Goal: Find specific page/section: Find specific page/section

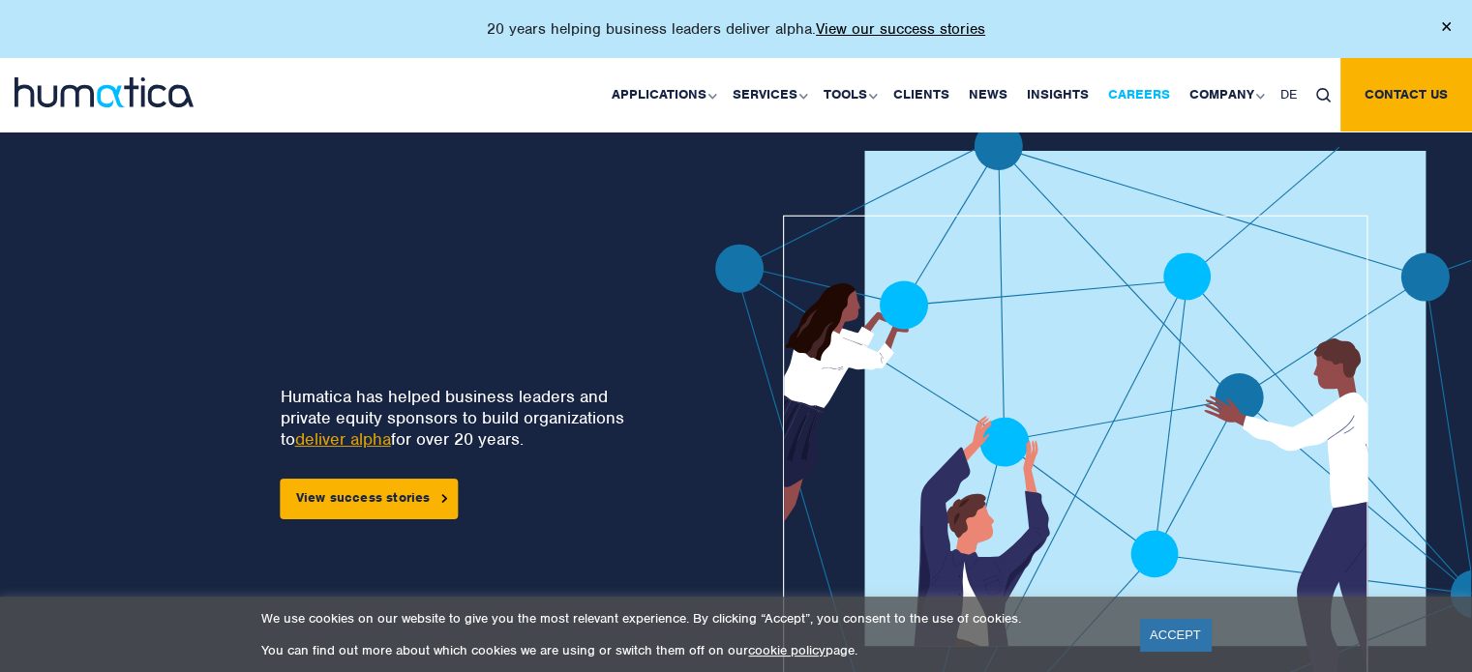
click at [1132, 87] on link "Careers" at bounding box center [1138, 95] width 81 height 74
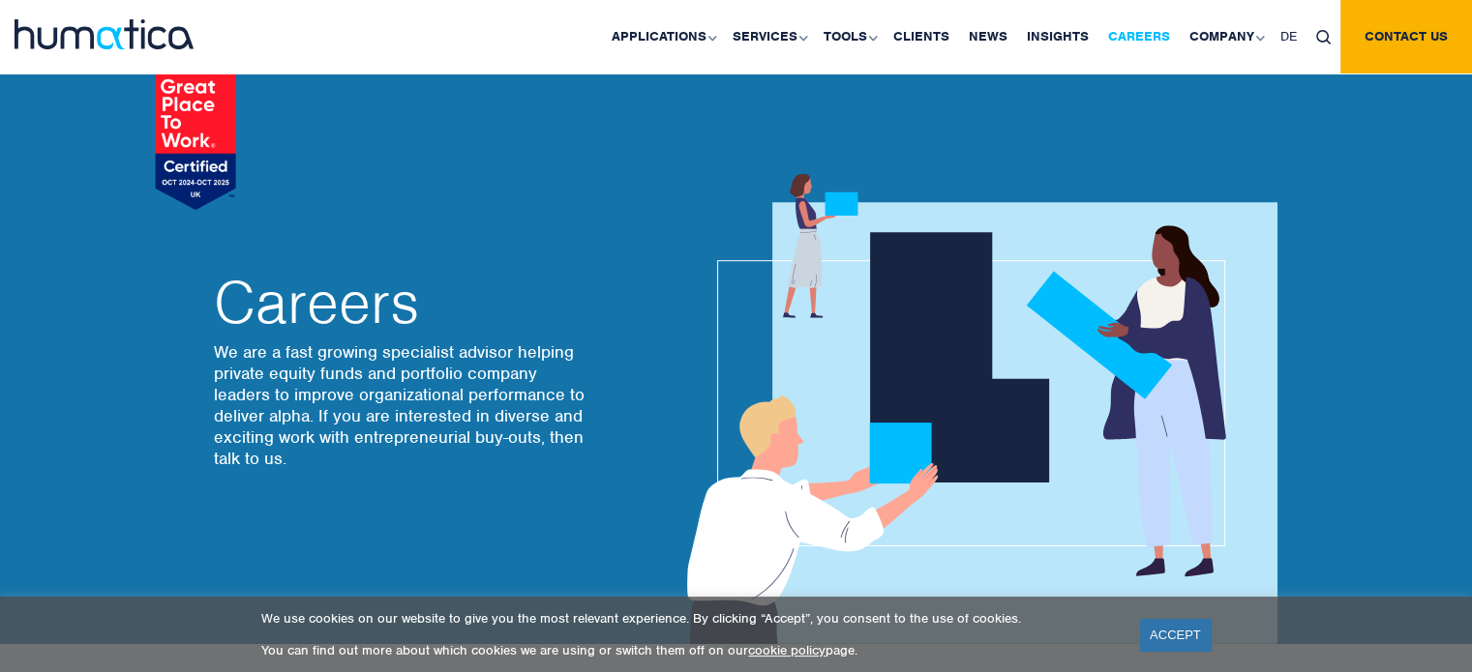
click at [1126, 44] on link "Careers" at bounding box center [1138, 37] width 81 height 74
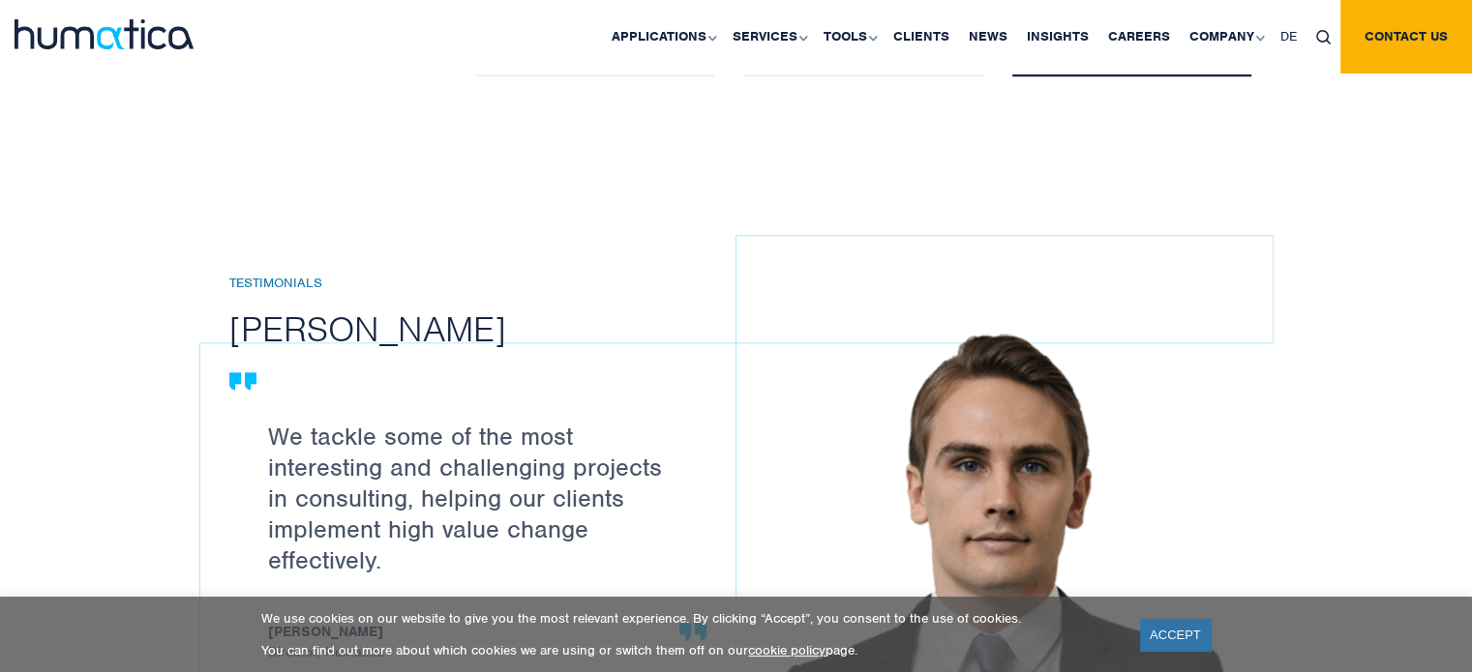
scroll to position [1933, 0]
